Goal: Task Accomplishment & Management: Complete application form

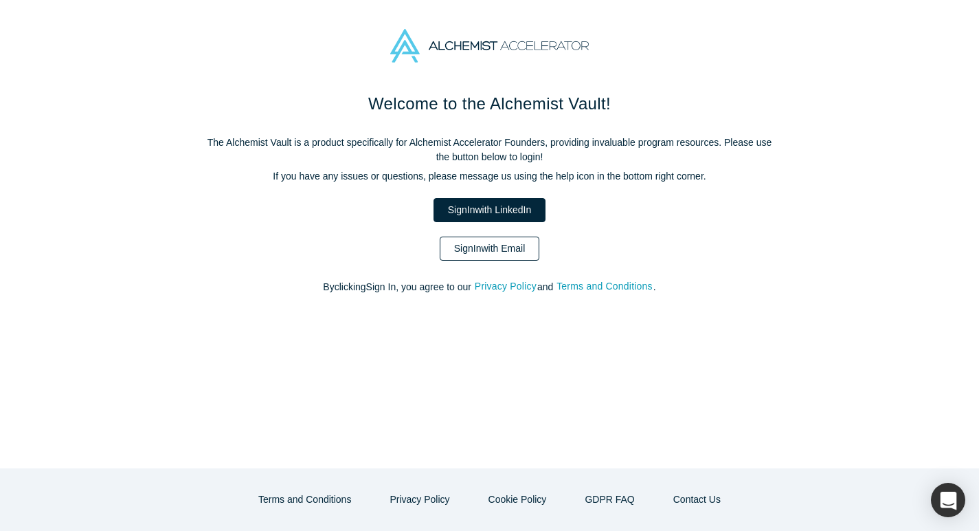
click at [504, 249] on link "Sign In with Email" at bounding box center [490, 248] width 100 height 24
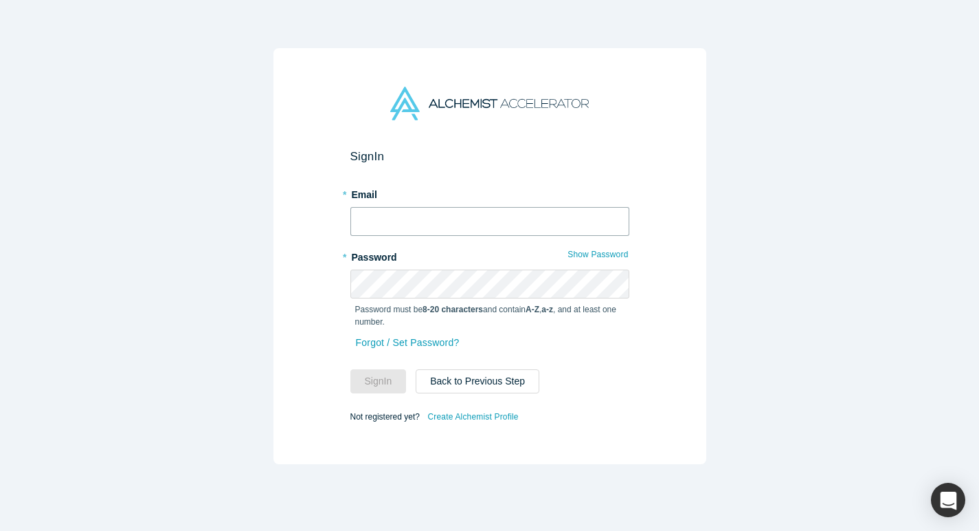
click at [427, 217] on input "text" at bounding box center [490, 221] width 279 height 29
type input "[EMAIL_ADDRESS][DOMAIN_NAME]"
click at [390, 383] on button "Sign In" at bounding box center [379, 381] width 56 height 24
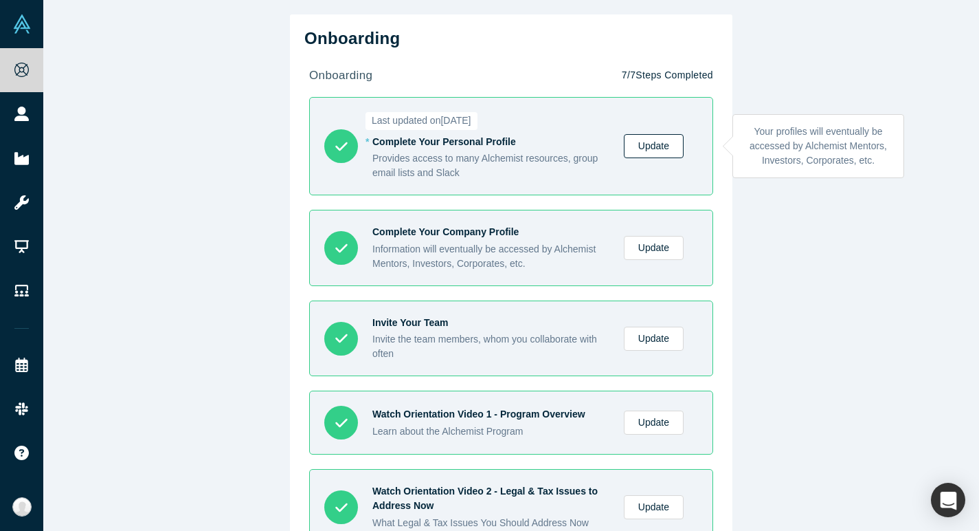
click at [656, 147] on link "Update" at bounding box center [654, 146] width 60 height 24
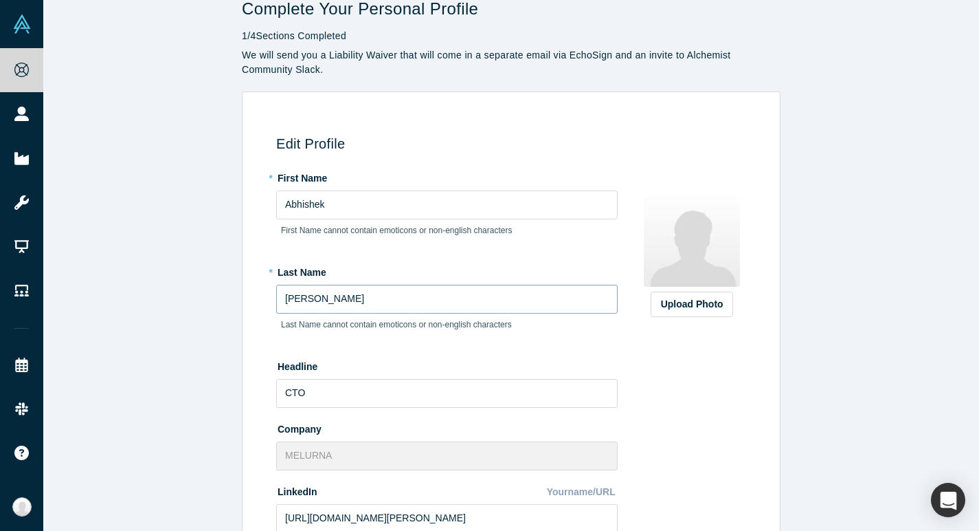
scroll to position [43, 0]
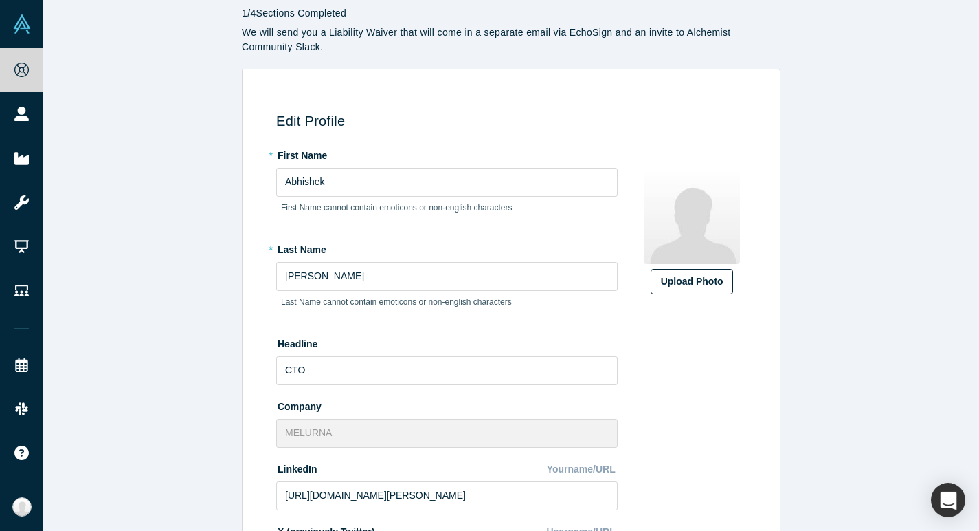
click at [705, 276] on div "Upload Photo" at bounding box center [692, 281] width 62 height 14
click at [0, 0] on input "Upload Photo" at bounding box center [0, 0] width 0 height 0
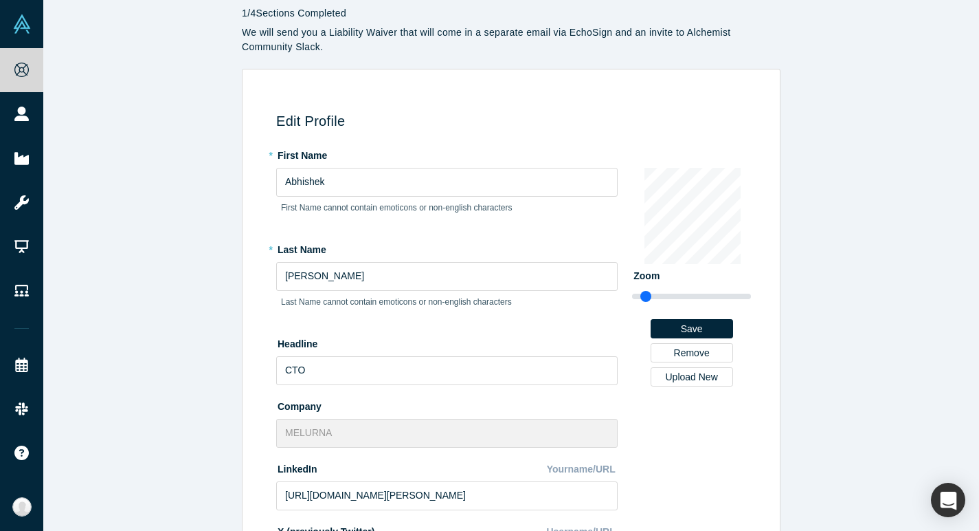
click at [677, 465] on div "Change Photo Zoom Save Remove Upload New" at bounding box center [691, 488] width 119 height 689
click at [700, 326] on button "Save" at bounding box center [692, 328] width 82 height 19
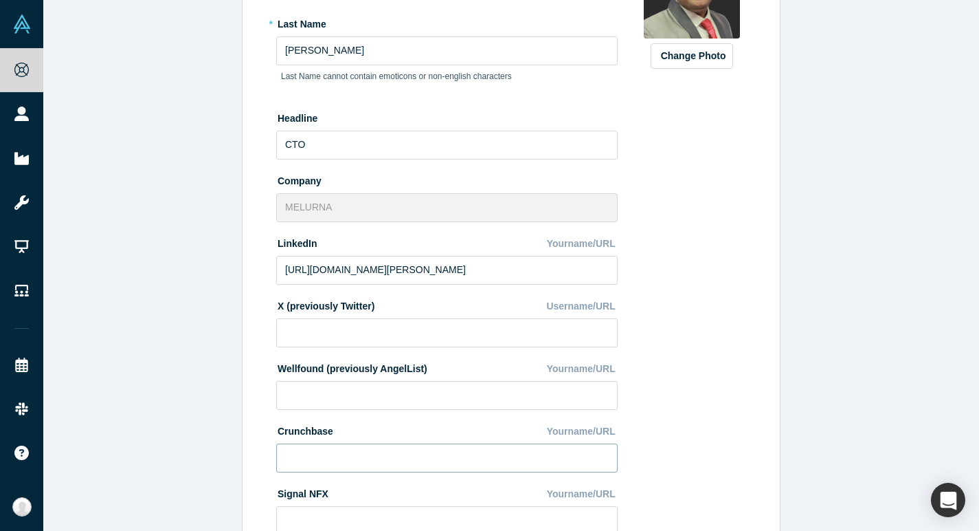
scroll to position [436, 0]
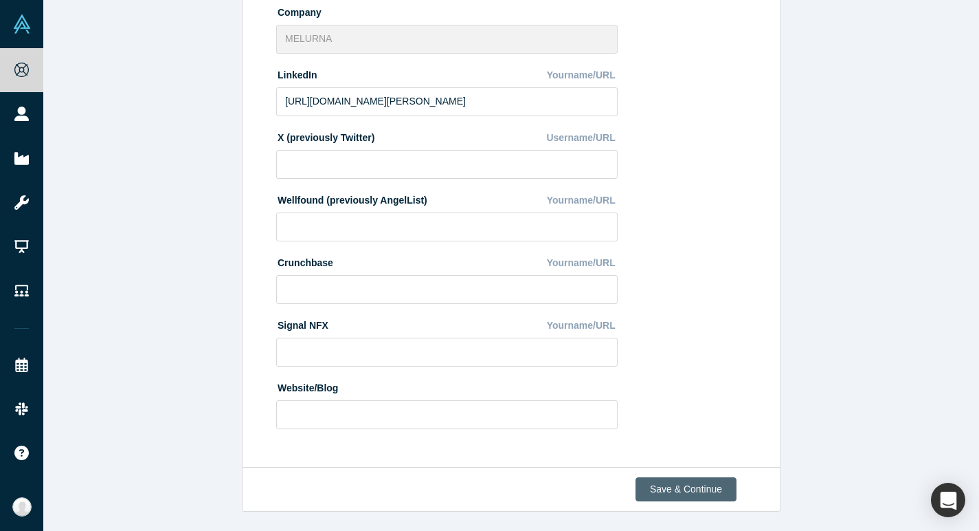
click at [678, 487] on button "Save & Continue" at bounding box center [686, 489] width 101 height 24
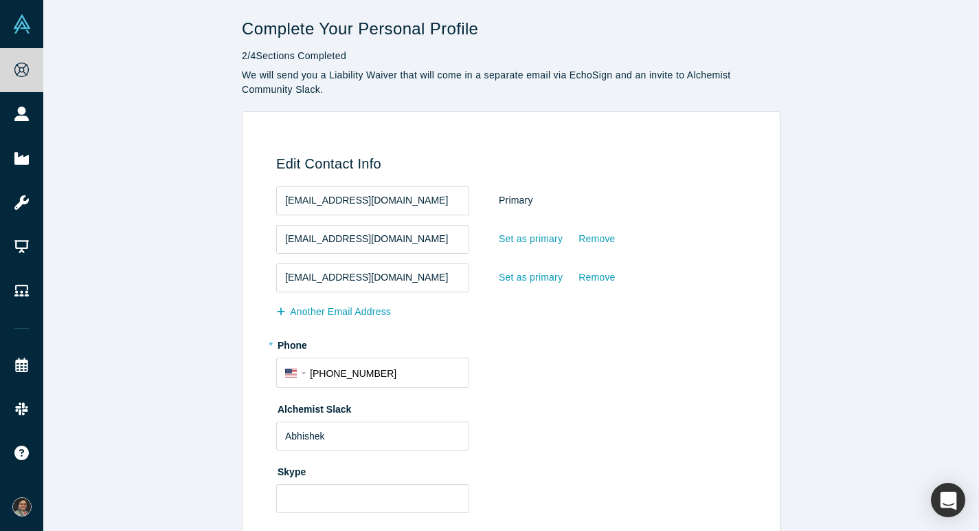
scroll to position [74, 0]
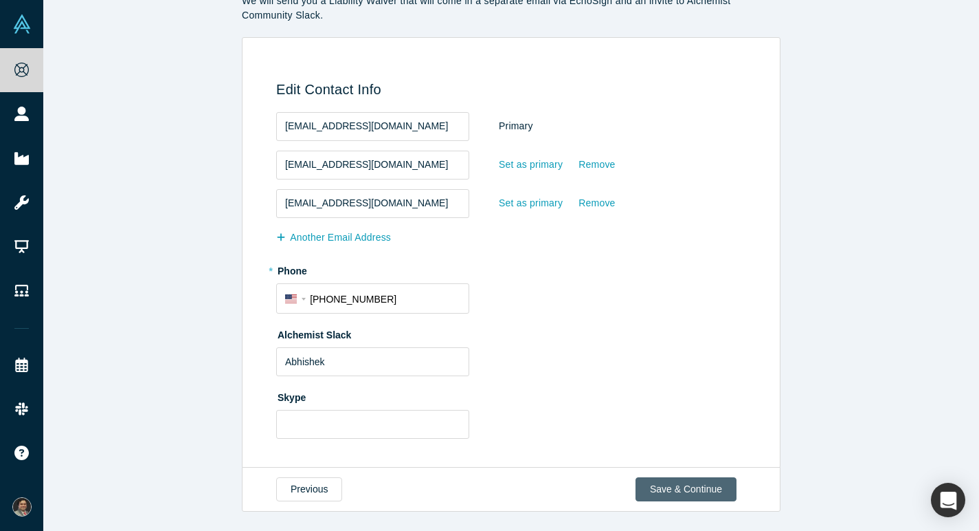
click at [683, 500] on button "Save & Continue" at bounding box center [686, 489] width 101 height 24
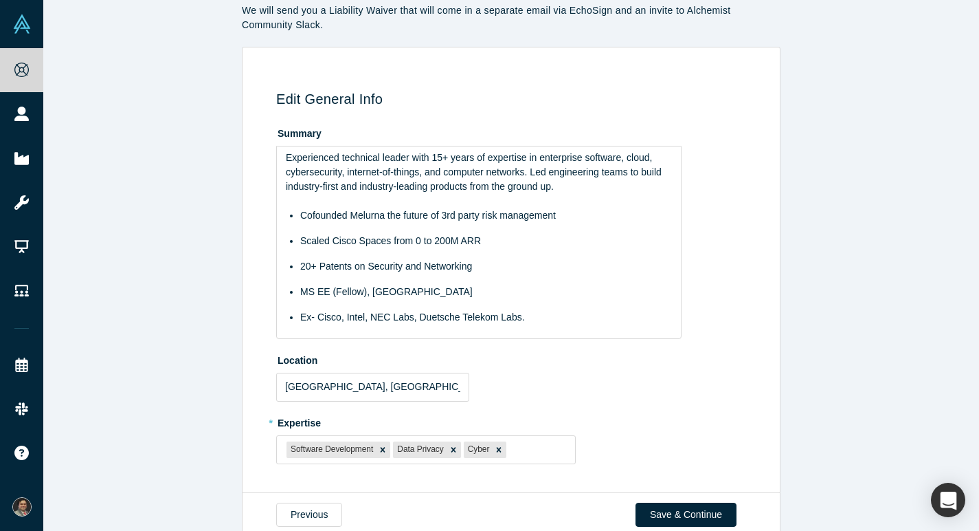
scroll to position [90, 0]
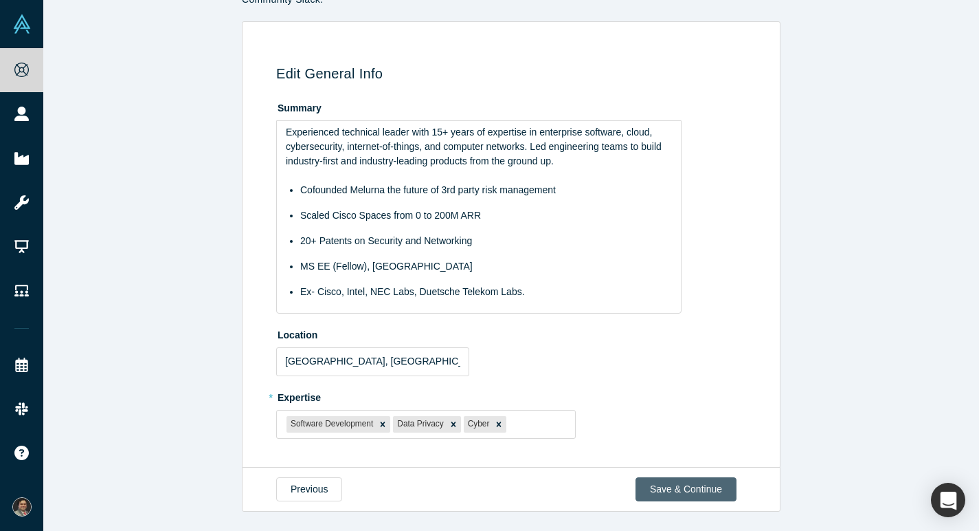
click at [713, 494] on button "Save & Continue" at bounding box center [686, 489] width 101 height 24
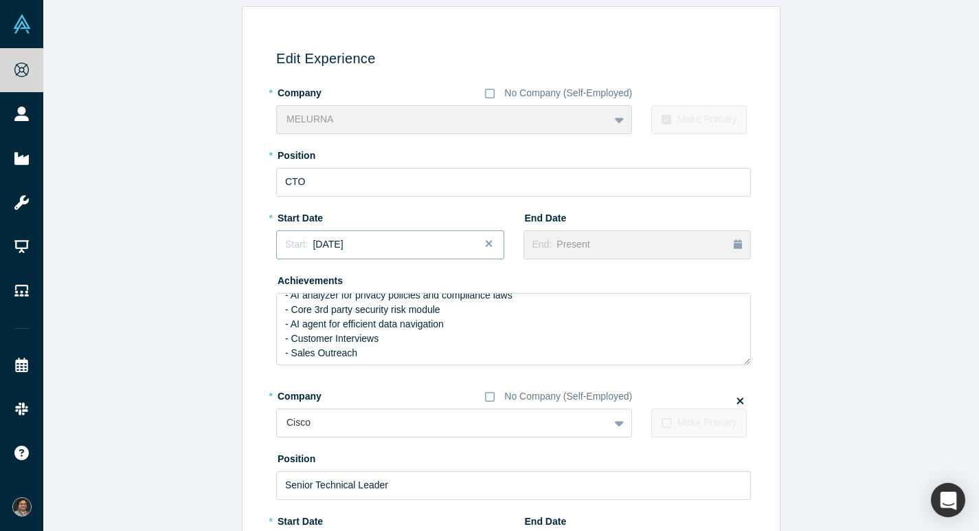
scroll to position [134, 0]
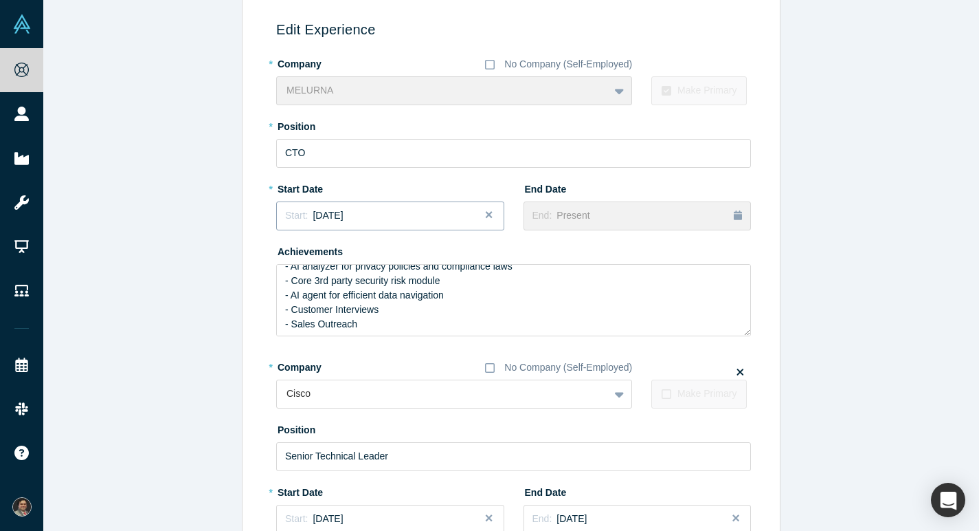
click at [426, 218] on div "Start: [DATE]" at bounding box center [390, 215] width 210 height 14
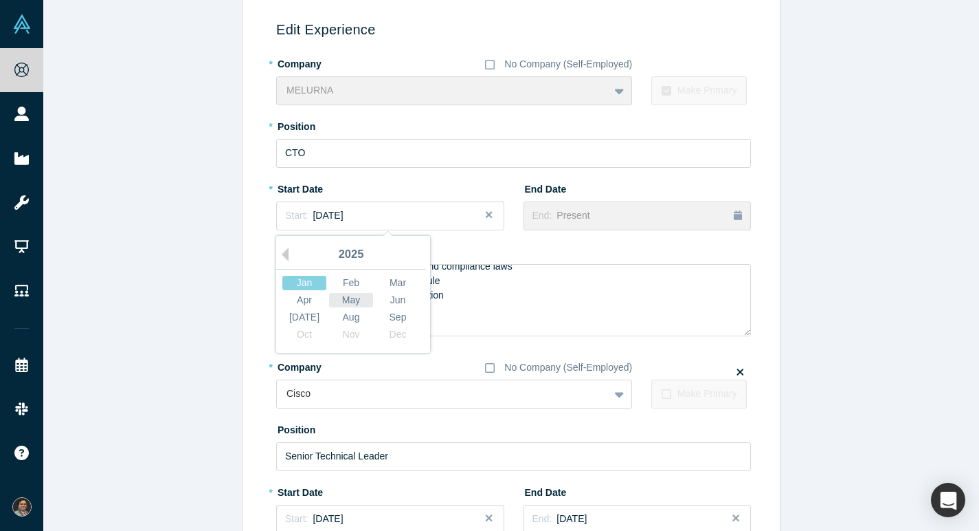
click at [359, 300] on div "May" at bounding box center [351, 300] width 44 height 14
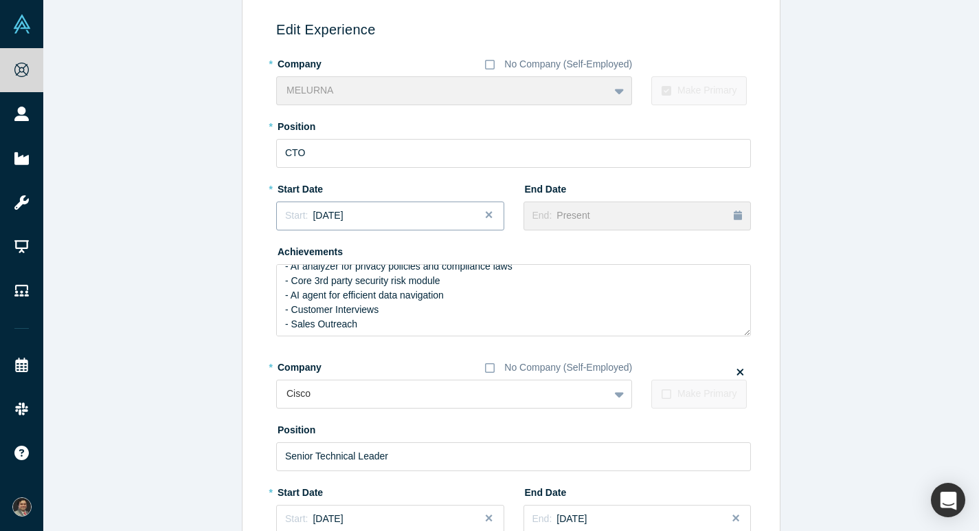
click at [449, 217] on div "Start: [DATE]" at bounding box center [390, 215] width 210 height 14
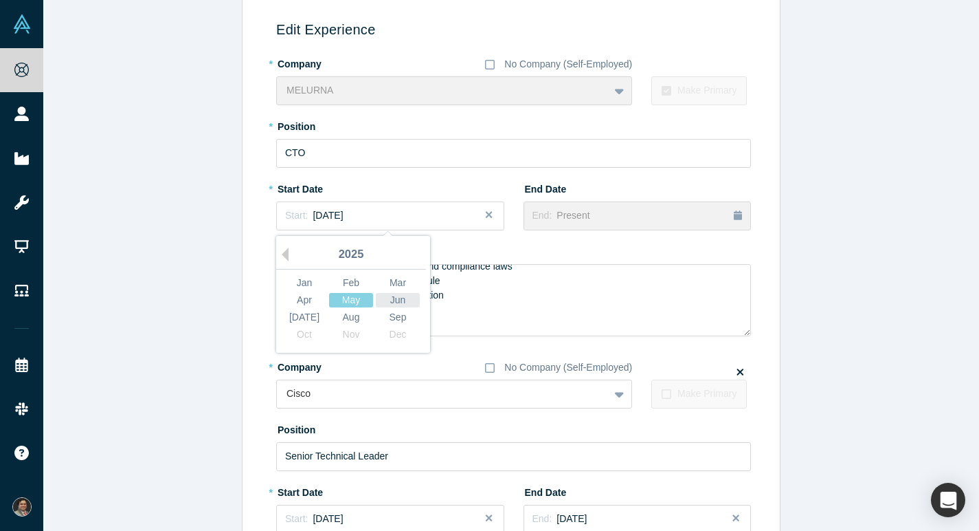
click at [401, 301] on div "Jun" at bounding box center [398, 300] width 44 height 14
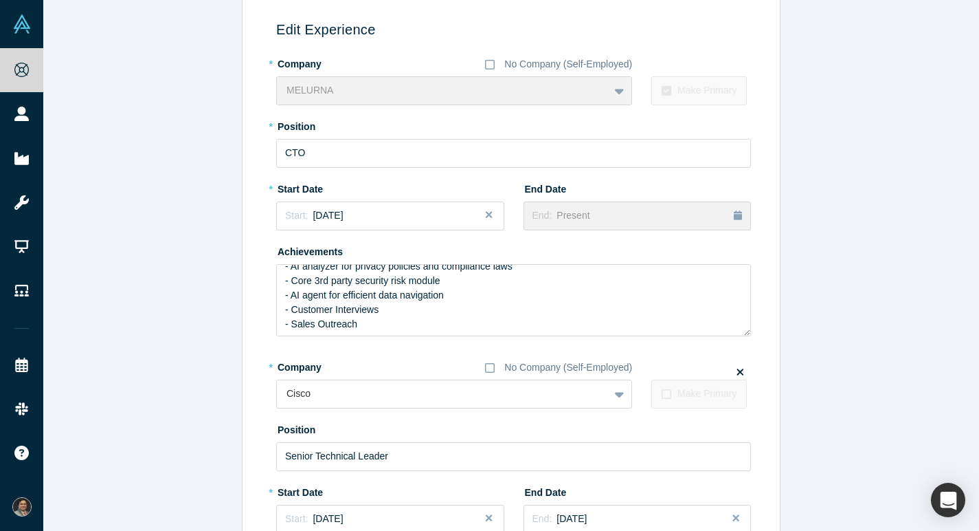
click at [405, 238] on div "* Start Date Start: [DATE]" at bounding box center [390, 208] width 228 height 63
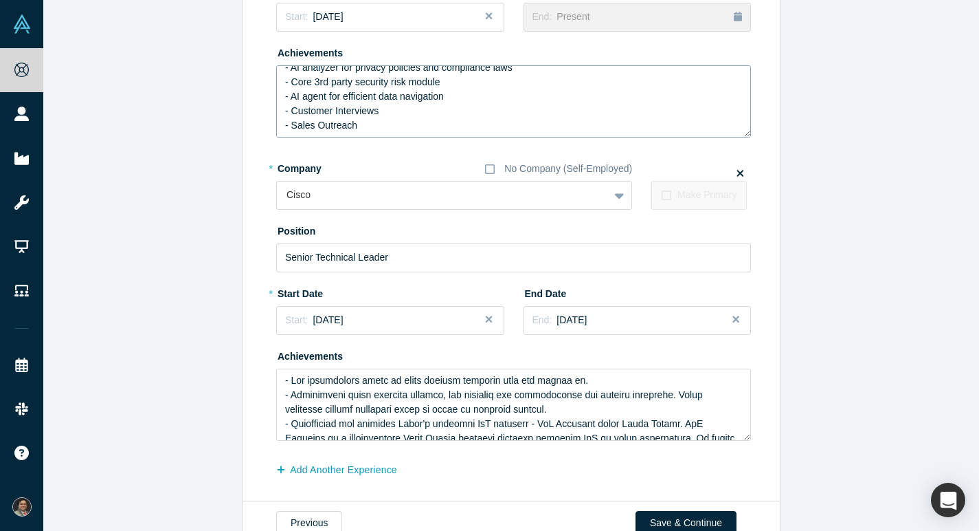
scroll to position [366, 0]
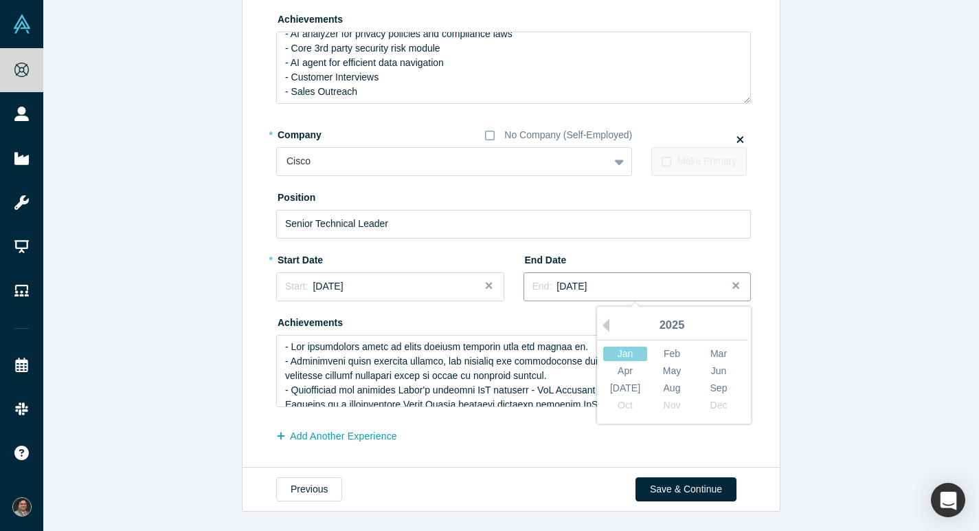
click at [588, 292] on div "End: [DATE]" at bounding box center [560, 286] width 55 height 14
click at [768, 256] on div "Edit Experience * Company No Company (Self-Employed) MELURNA To pick up a dragg…" at bounding box center [508, 111] width 523 height 693
click at [643, 296] on button "End: [DATE]" at bounding box center [638, 286] width 228 height 29
click at [724, 373] on div "Jun" at bounding box center [719, 371] width 44 height 14
click at [621, 285] on div "End: [DATE]" at bounding box center [638, 286] width 210 height 14
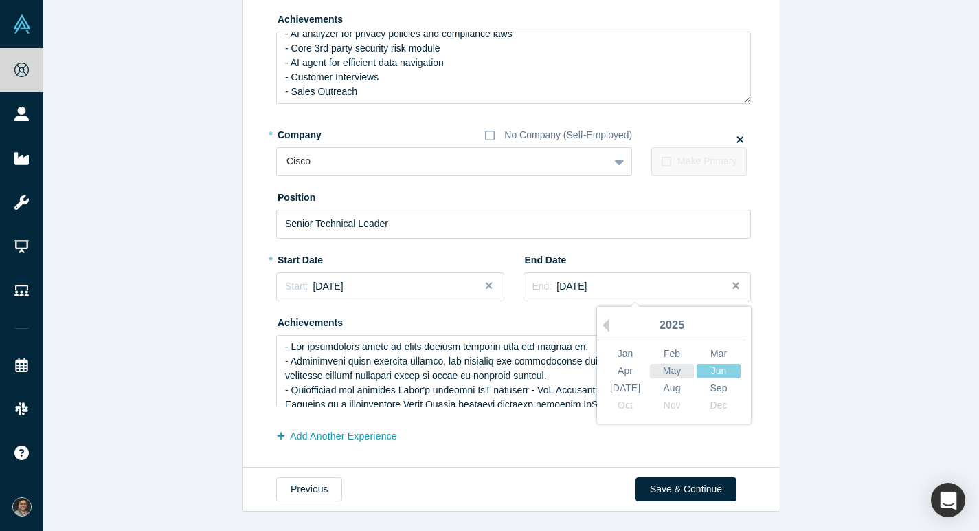
click at [666, 372] on div "May" at bounding box center [672, 371] width 44 height 14
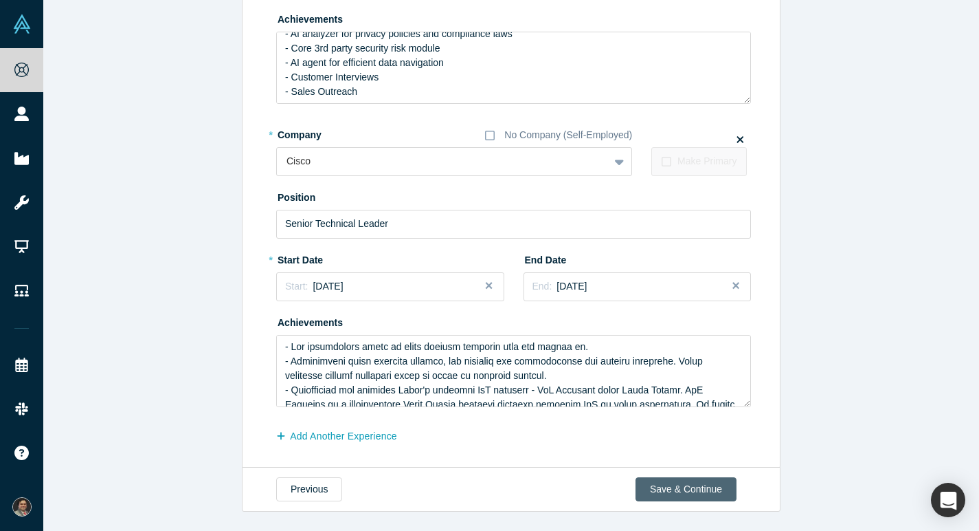
click at [679, 487] on button "Save & Continue" at bounding box center [686, 489] width 101 height 24
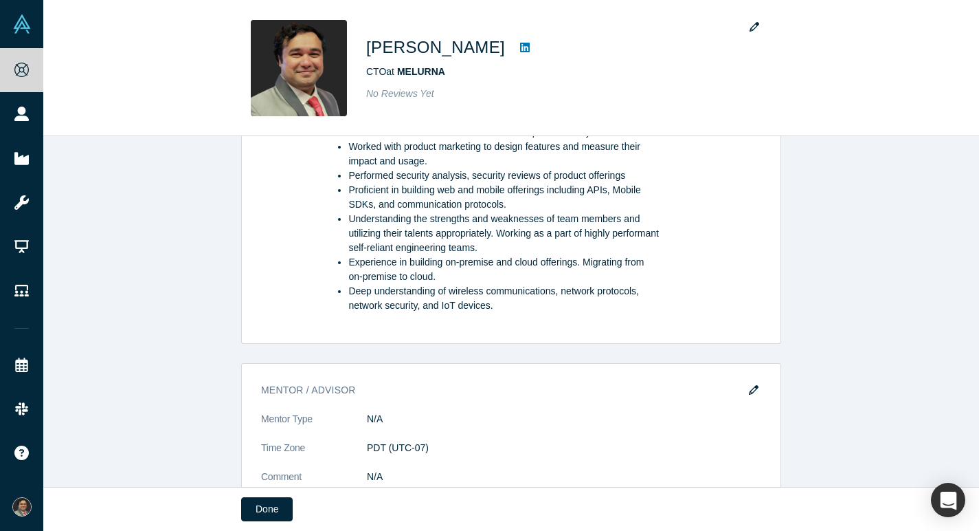
scroll to position [1235, 0]
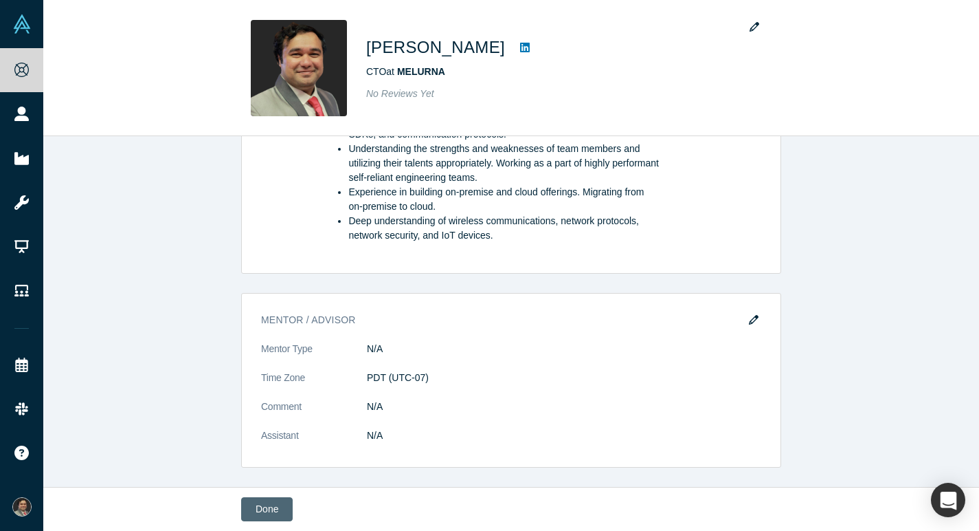
click at [259, 504] on button "Done" at bounding box center [267, 509] width 52 height 24
